Goal: Find specific page/section: Find specific page/section

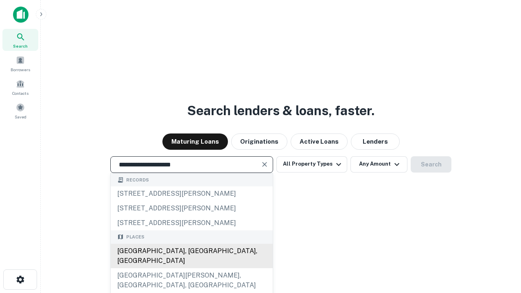
click at [191, 268] on div "Santa Monica, CA, USA" at bounding box center [192, 256] width 162 height 24
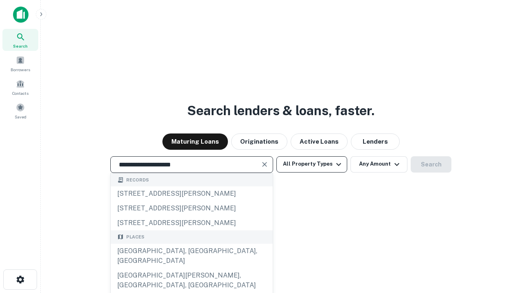
type input "**********"
click at [312, 164] on button "All Property Types" at bounding box center [311, 164] width 71 height 16
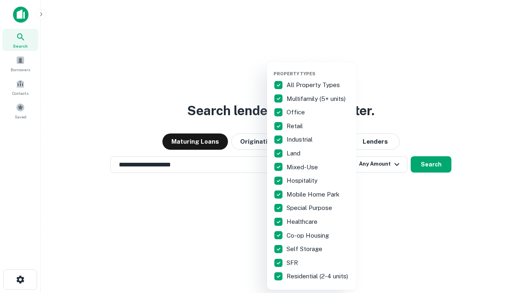
click at [318, 68] on button "button" at bounding box center [319, 68] width 90 height 0
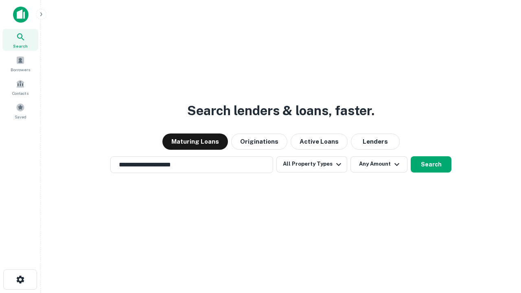
scroll to position [13, 0]
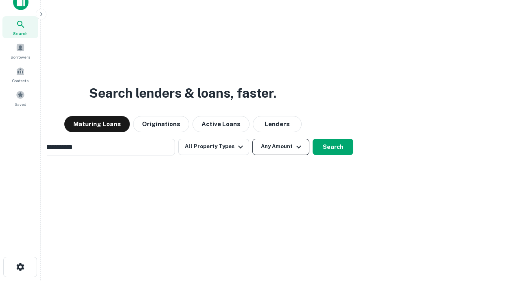
click at [252, 139] on button "Any Amount" at bounding box center [280, 147] width 57 height 16
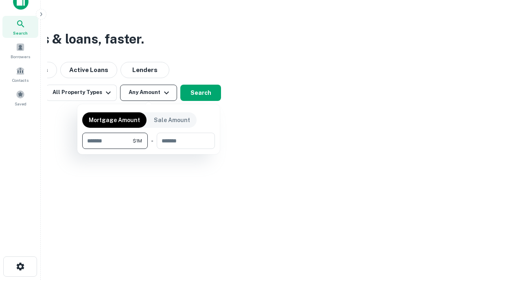
type input "*******"
click at [149, 149] on button "button" at bounding box center [148, 149] width 133 height 0
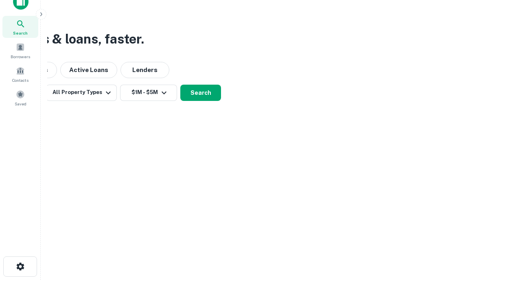
scroll to position [13, 0]
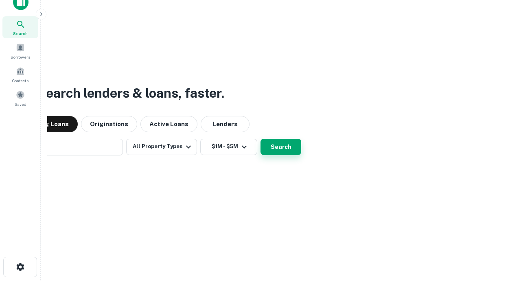
click at [260, 139] on button "Search" at bounding box center [280, 147] width 41 height 16
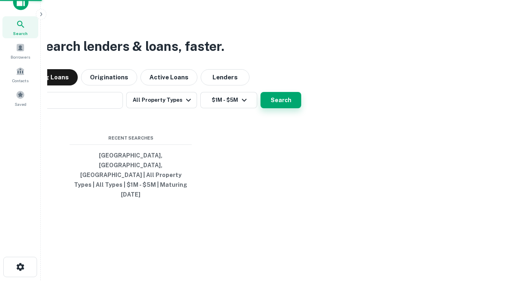
scroll to position [13, 0]
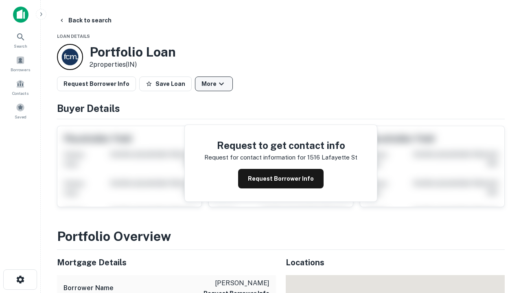
click at [214, 84] on button "More" at bounding box center [214, 84] width 38 height 15
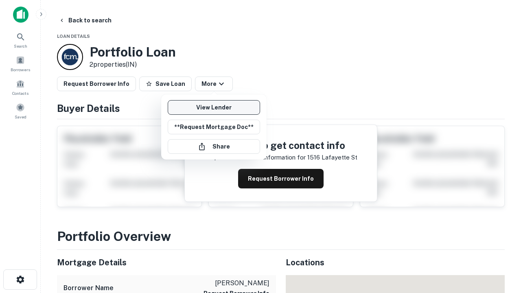
click at [214, 107] on link "View Lender" at bounding box center [214, 107] width 92 height 15
